Goal: Task Accomplishment & Management: Manage account settings

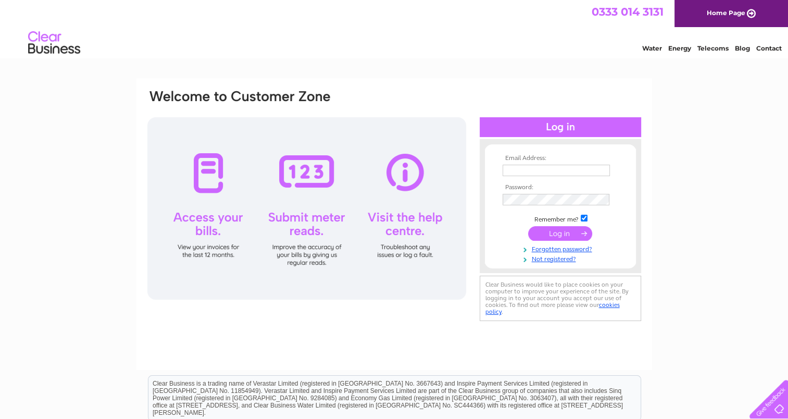
type input "[EMAIL_ADDRESS][DOMAIN_NAME]"
click at [554, 235] on input "submit" at bounding box center [560, 233] width 64 height 15
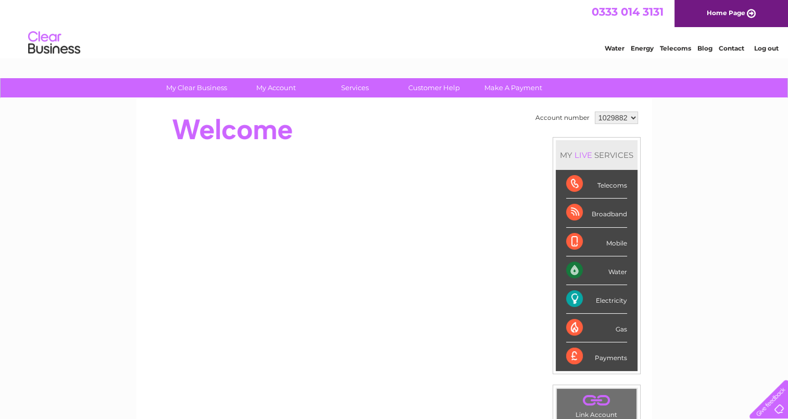
click at [630, 118] on select "1029882" at bounding box center [616, 118] width 43 height 13
click at [626, 114] on select "1029882" at bounding box center [616, 118] width 43 height 13
click at [625, 117] on select "1029882" at bounding box center [616, 118] width 43 height 13
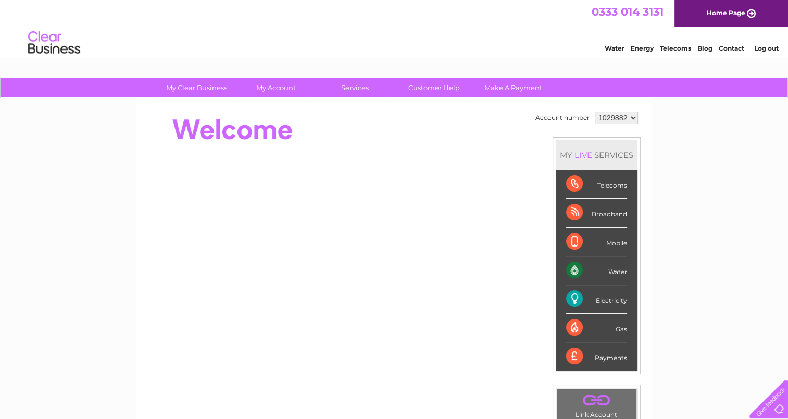
click at [625, 117] on select "1029882" at bounding box center [616, 118] width 43 height 13
click at [759, 48] on link "Log out" at bounding box center [766, 48] width 24 height 8
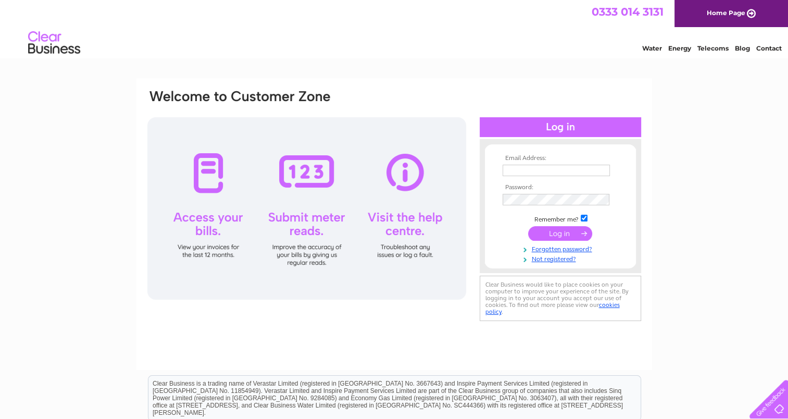
type input "lornaanderson@btinternet.com"
click at [558, 236] on input "submit" at bounding box center [560, 233] width 64 height 15
click at [546, 231] on input "submit" at bounding box center [560, 233] width 64 height 15
click at [568, 231] on input "submit" at bounding box center [560, 233] width 64 height 15
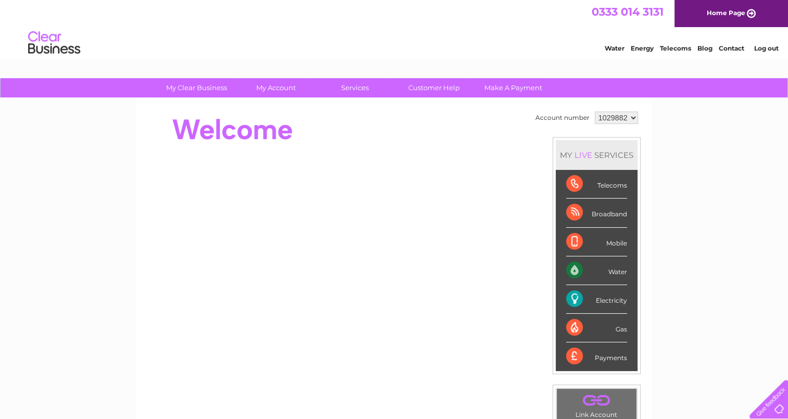
click at [620, 117] on select "1029882" at bounding box center [616, 118] width 43 height 13
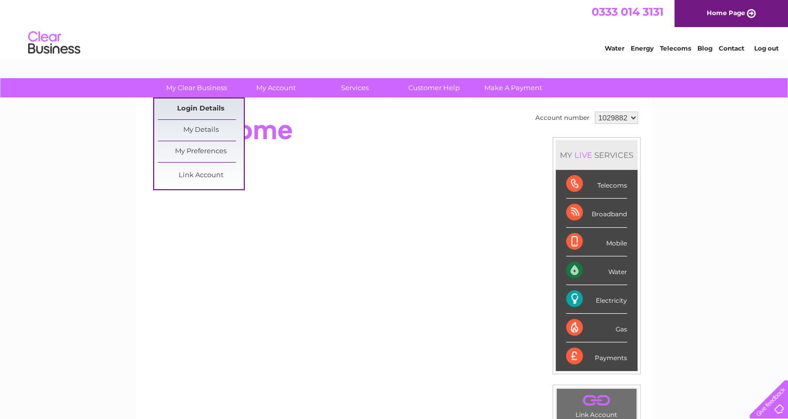
click at [220, 103] on link "Login Details" at bounding box center [201, 108] width 86 height 21
